Goal: Transaction & Acquisition: Book appointment/travel/reservation

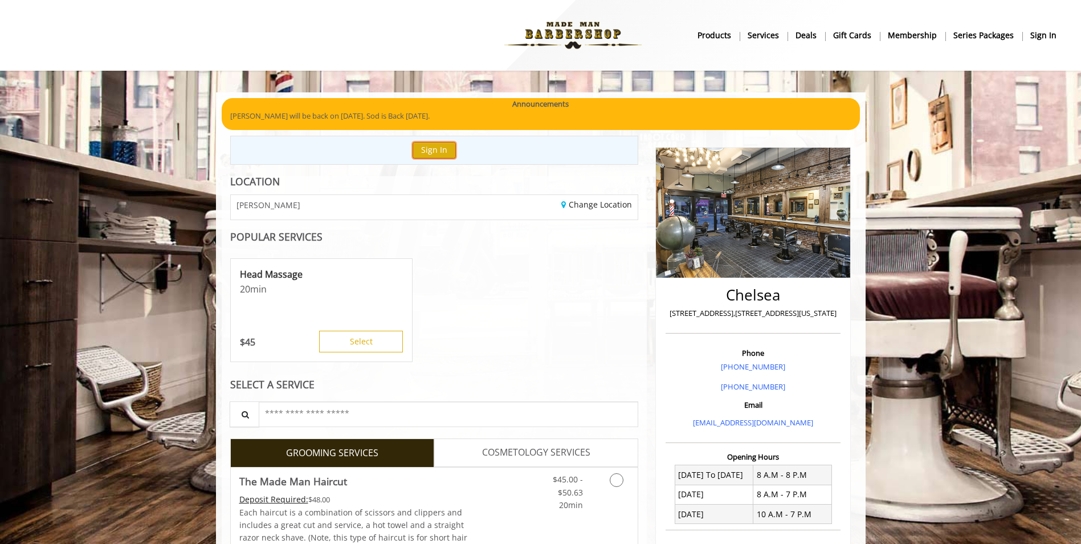
click at [438, 154] on button "Sign In" at bounding box center [434, 150] width 43 height 17
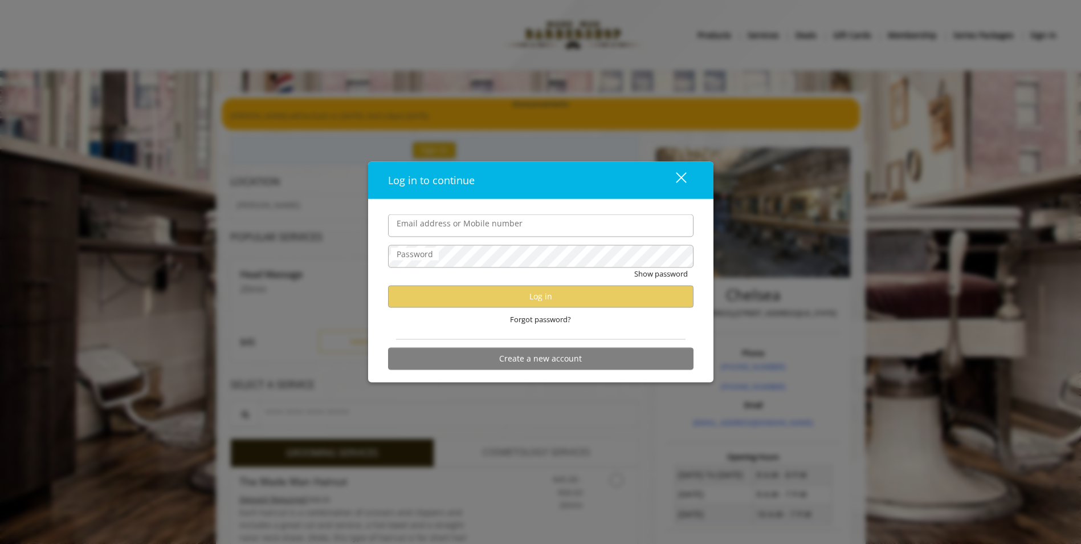
click at [451, 225] on input "Email address or Mobile number" at bounding box center [540, 225] width 305 height 23
type input "**********"
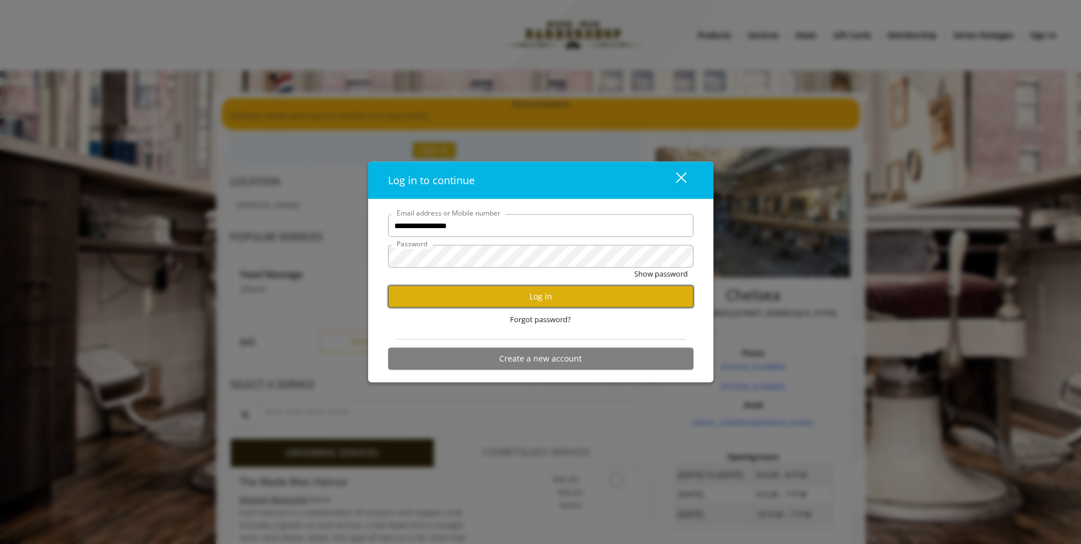
click at [552, 299] on button "Log in" at bounding box center [540, 296] width 305 height 22
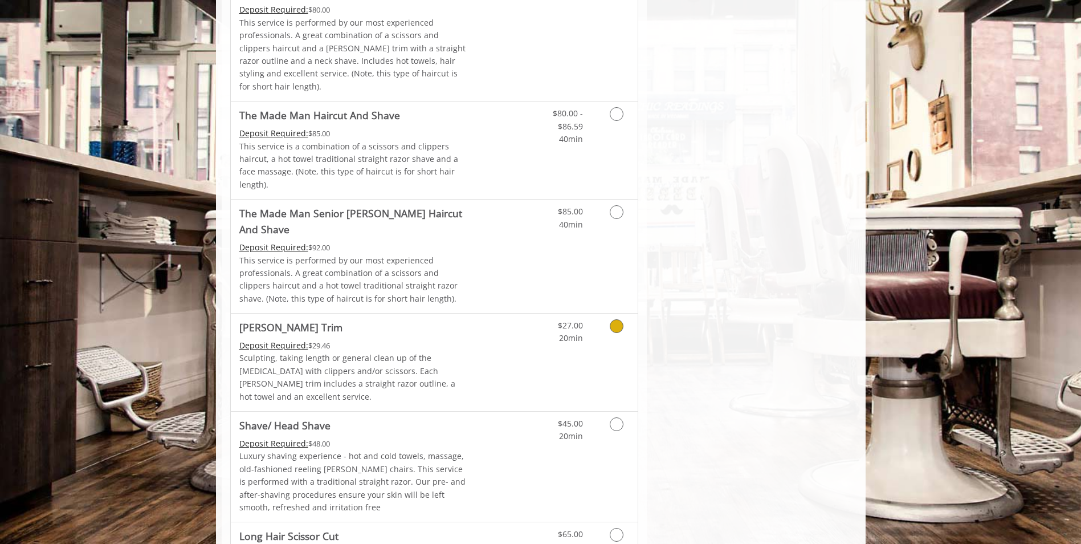
scroll to position [1253, 0]
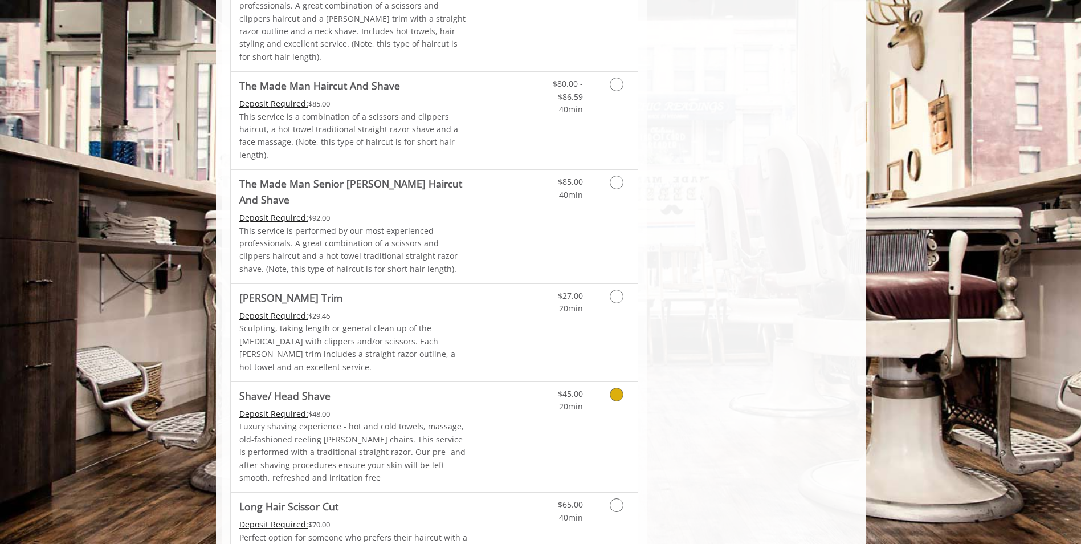
click at [619, 387] on icon "Grooming services" at bounding box center [617, 394] width 14 height 14
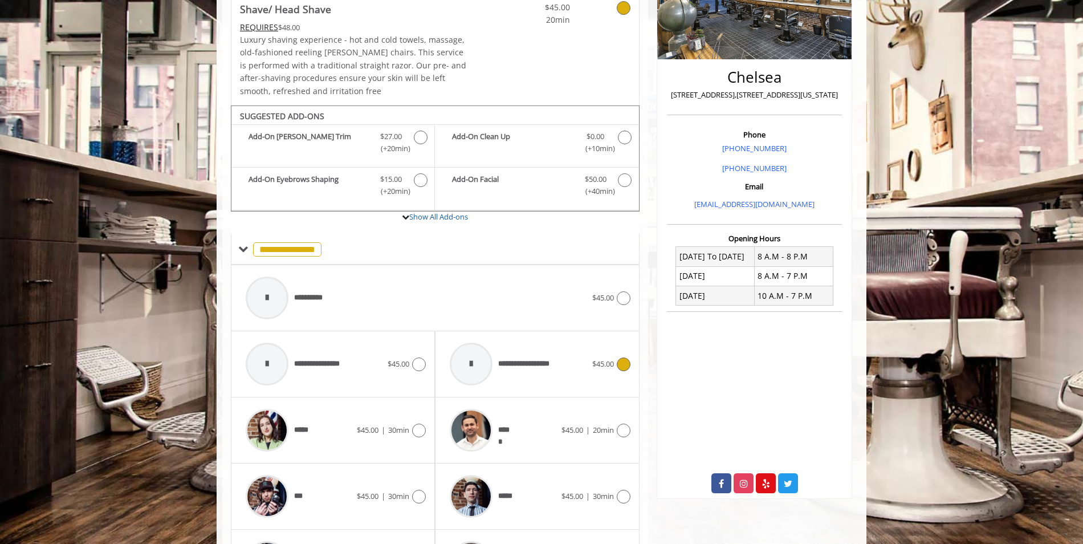
scroll to position [210, 0]
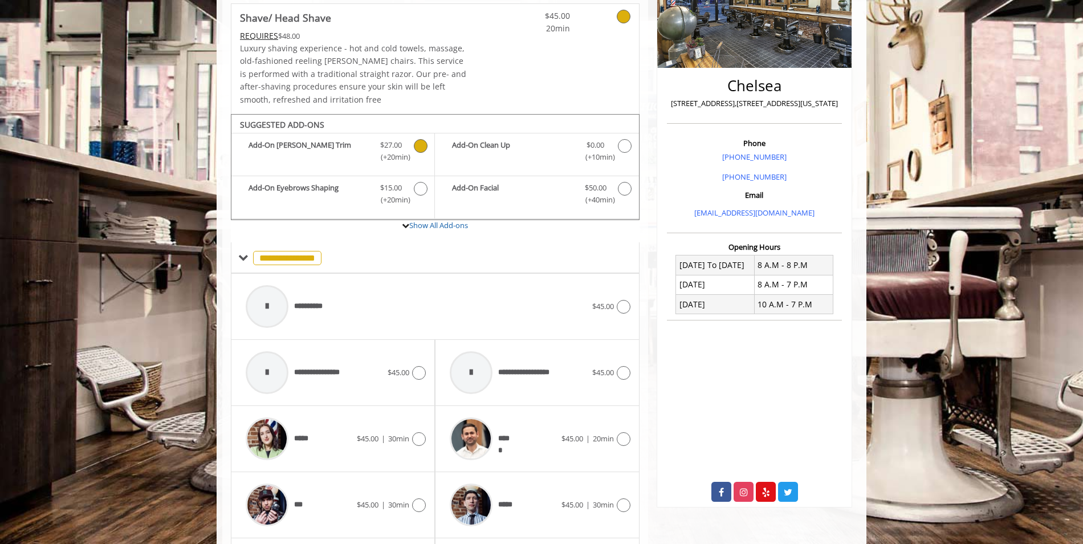
click at [419, 147] on icon "Shave/ Head Shave Add-onS" at bounding box center [421, 146] width 14 height 14
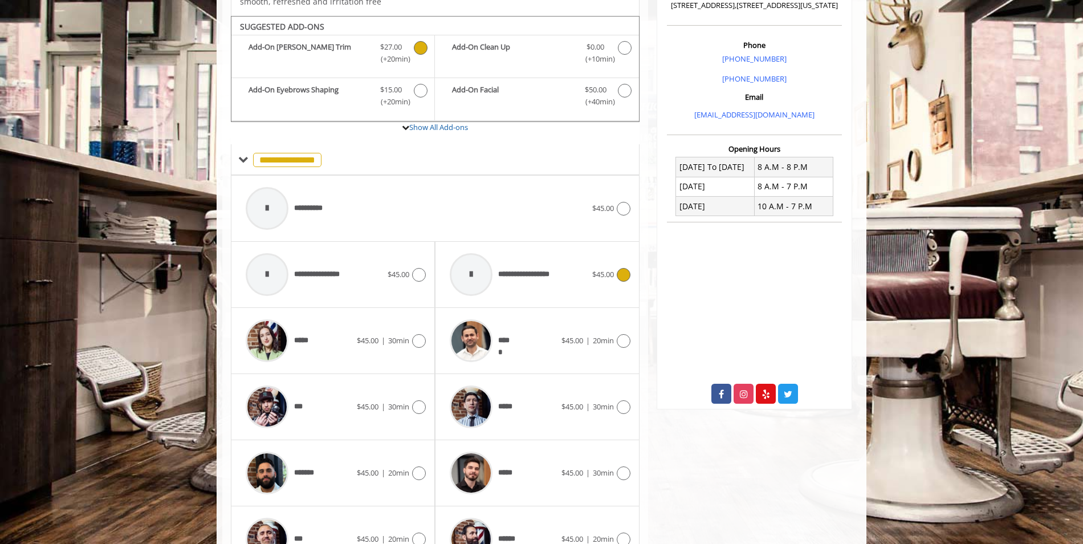
scroll to position [324, 0]
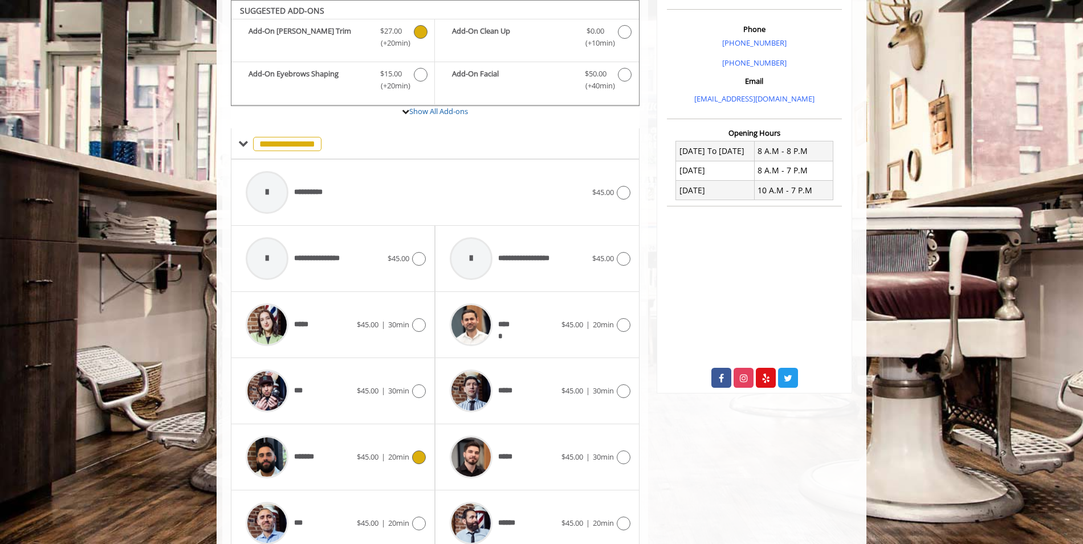
click at [418, 457] on icon at bounding box center [419, 457] width 14 height 14
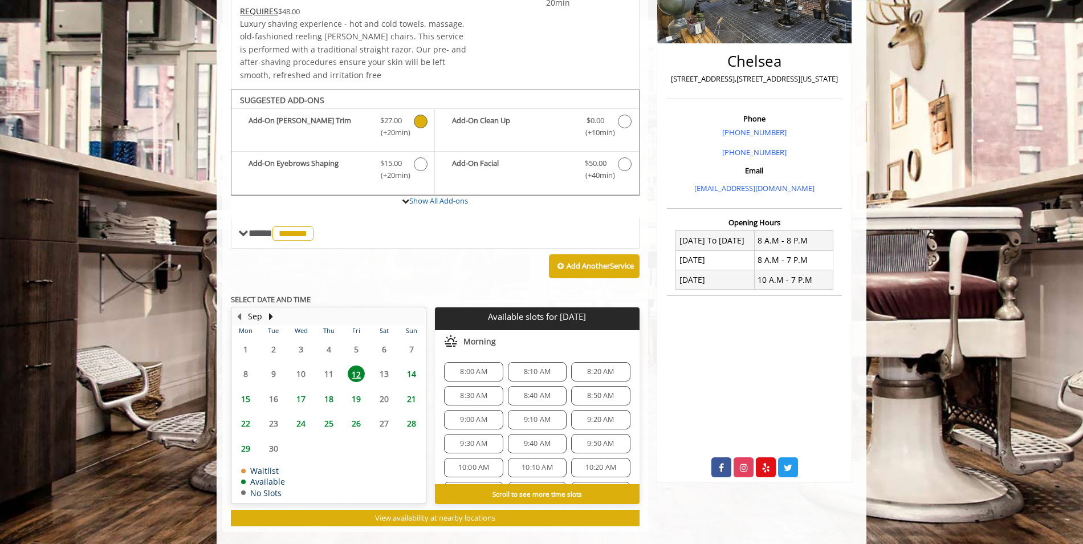
scroll to position [251, 0]
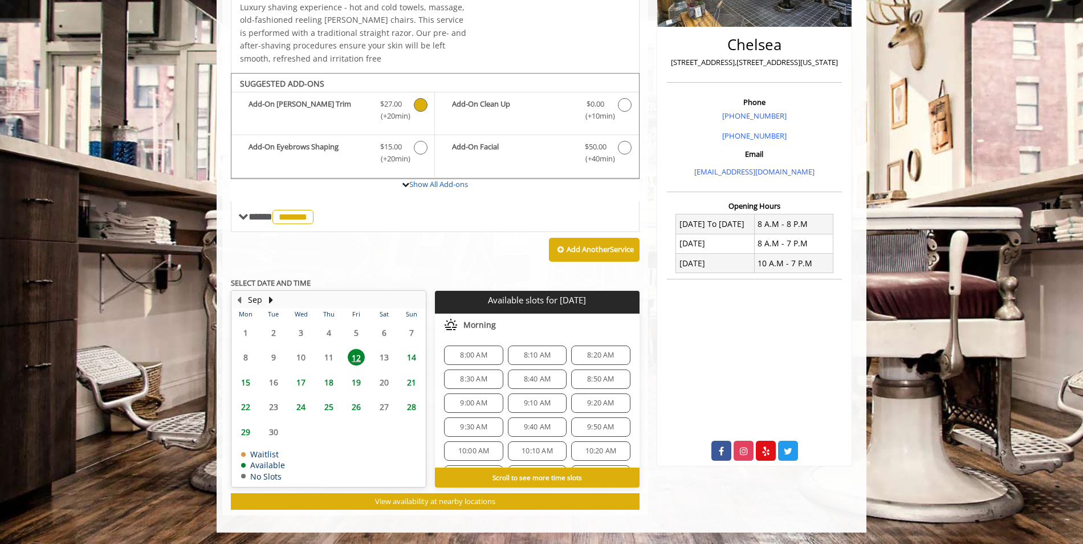
click at [413, 406] on span "28" at bounding box center [411, 406] width 17 height 17
click at [534, 376] on span "10:40 AM" at bounding box center [536, 378] width 31 height 9
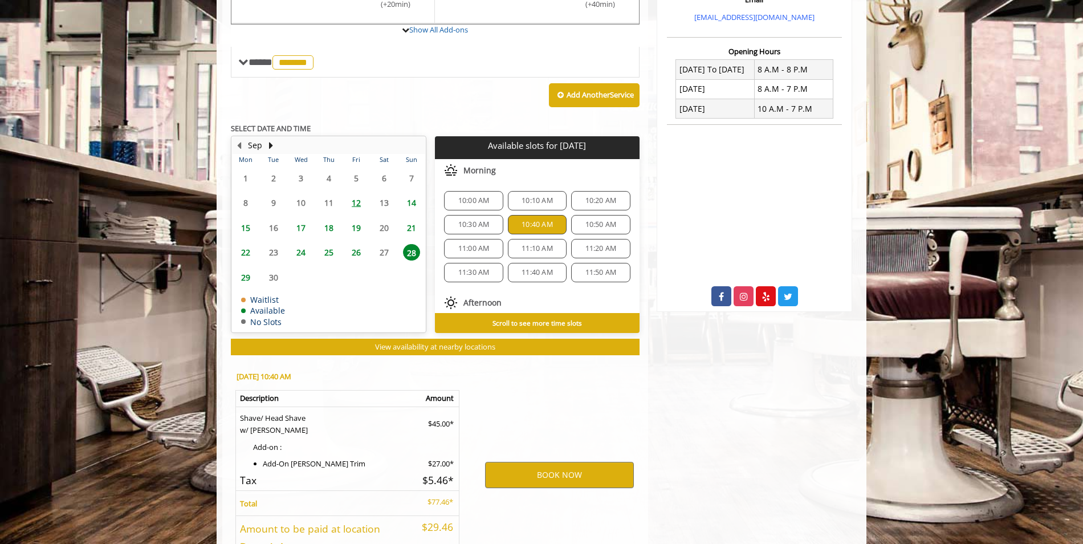
scroll to position [491, 0]
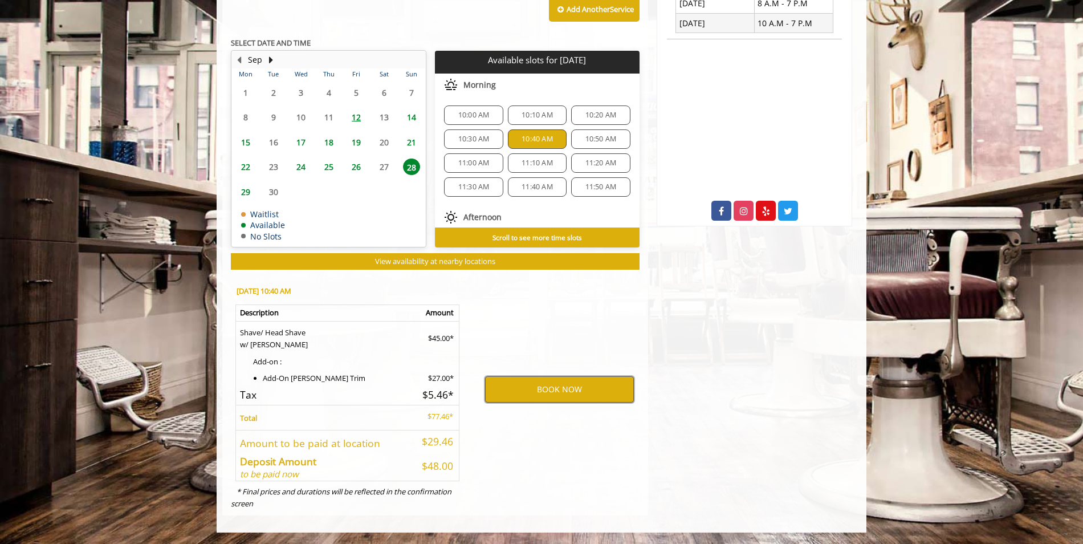
click at [530, 392] on button "BOOK NOW" at bounding box center [559, 389] width 149 height 26
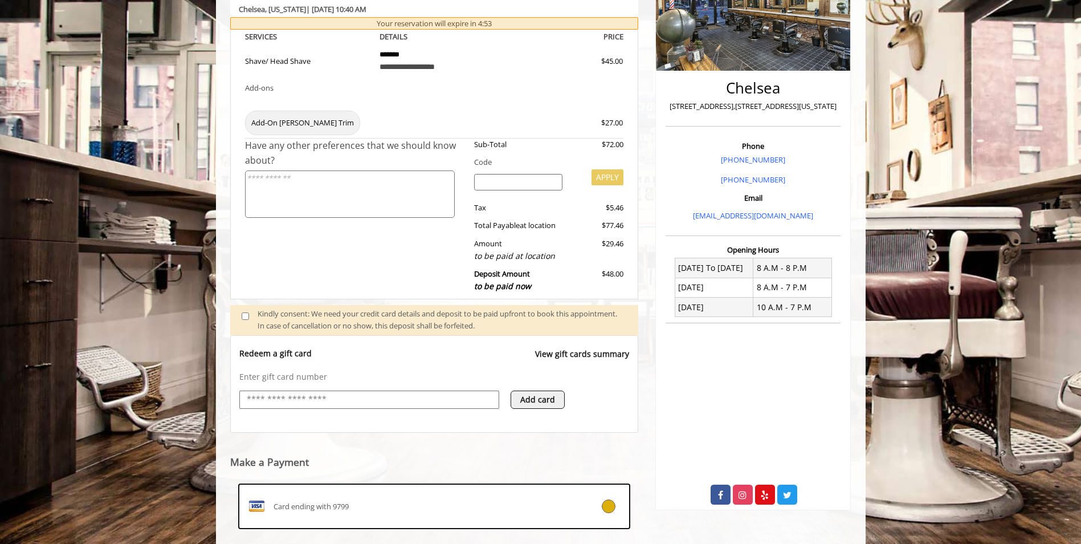
scroll to position [333, 0]
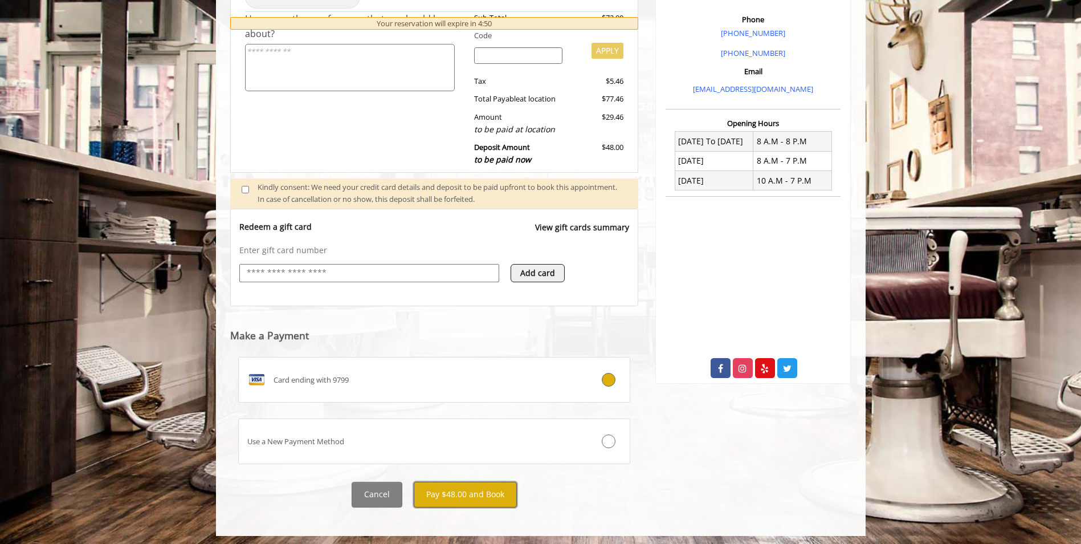
click at [485, 492] on button "Pay $48.00 and Book" at bounding box center [465, 494] width 103 height 26
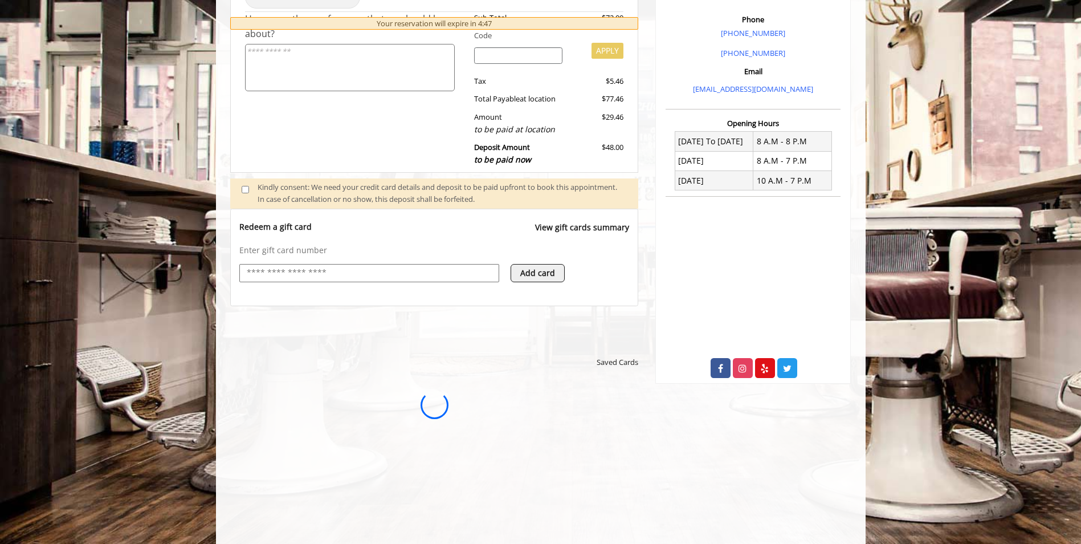
scroll to position [0, 0]
